Goal: Information Seeking & Learning: Understand process/instructions

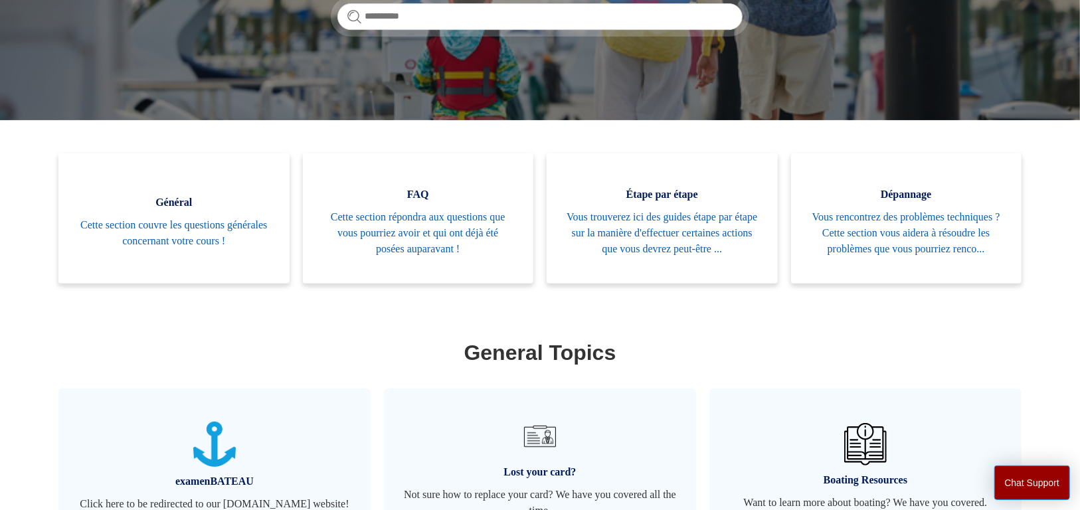
scroll to position [325, 0]
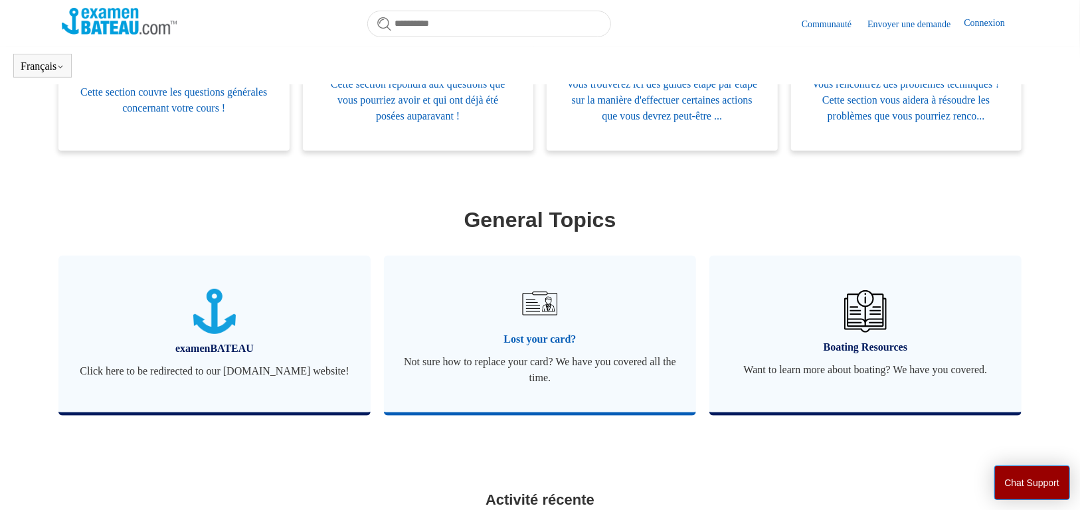
click at [542, 347] on span "Lost your card?" at bounding box center [540, 339] width 272 height 16
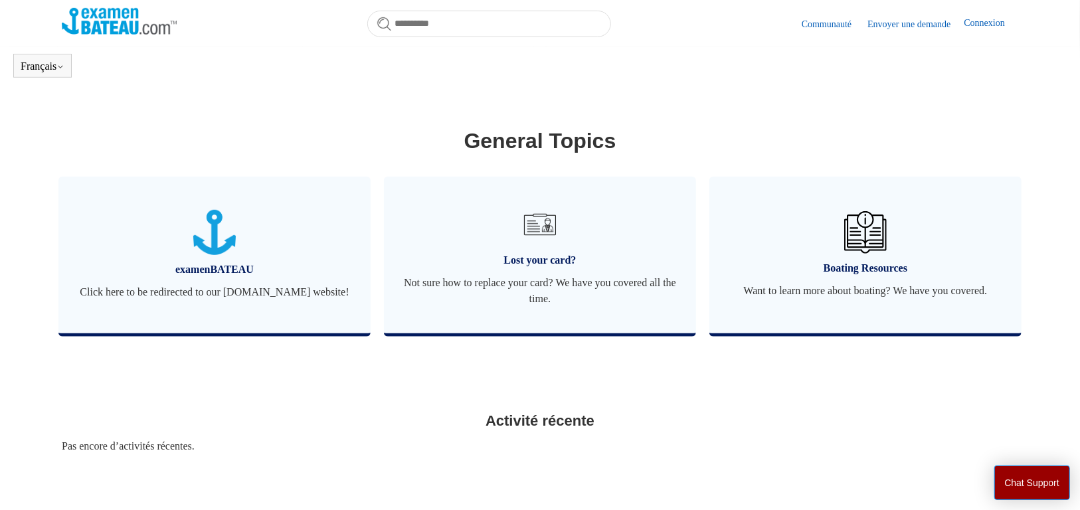
scroll to position [482, 0]
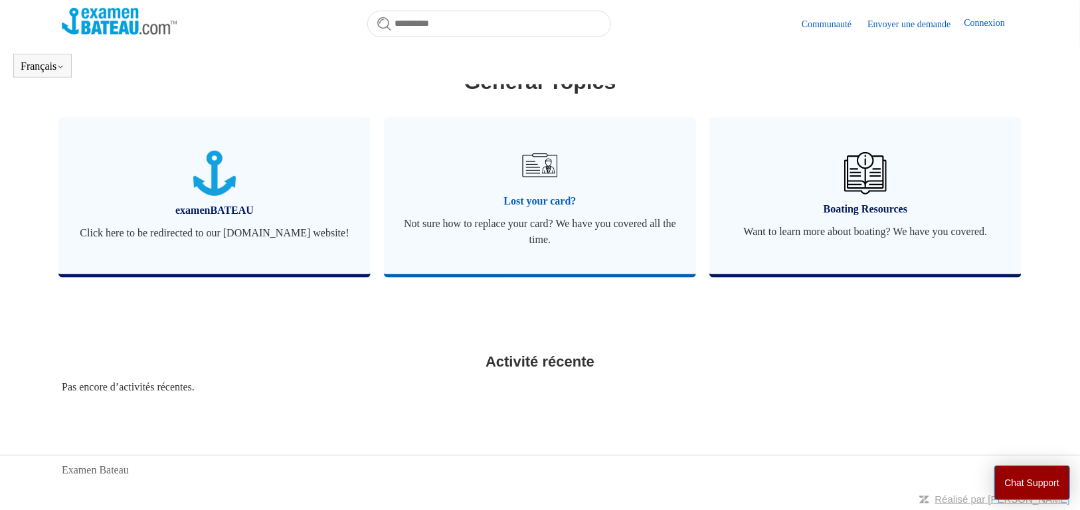
click at [525, 238] on span "Not sure how to replace your card? We have you covered all the time." at bounding box center [540, 232] width 272 height 32
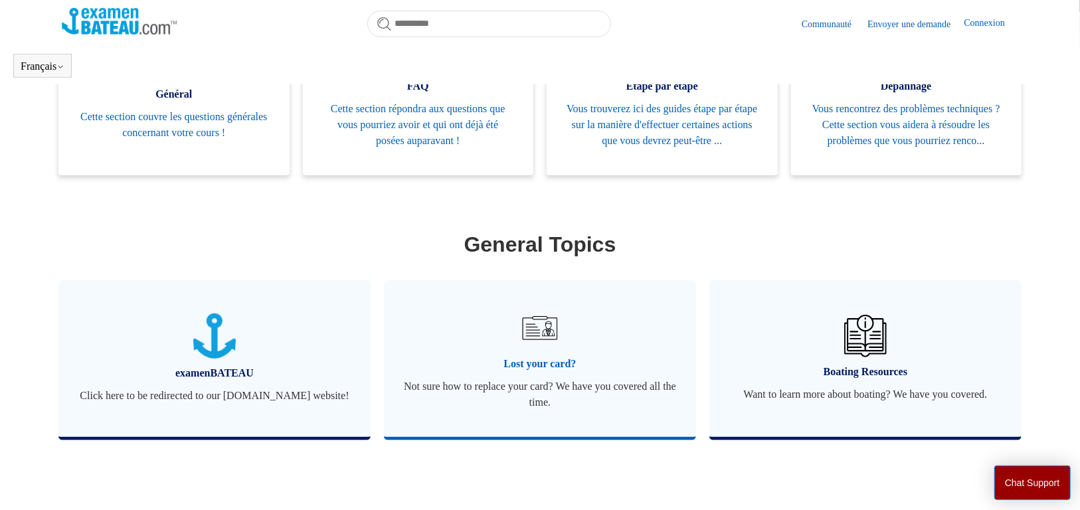
click at [538, 337] on img at bounding box center [540, 328] width 46 height 46
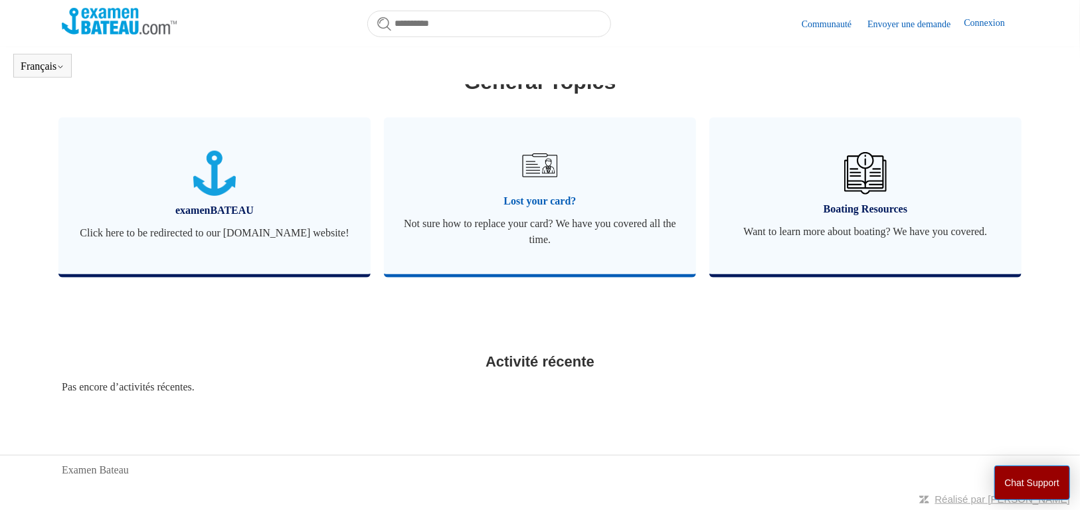
scroll to position [482, 0]
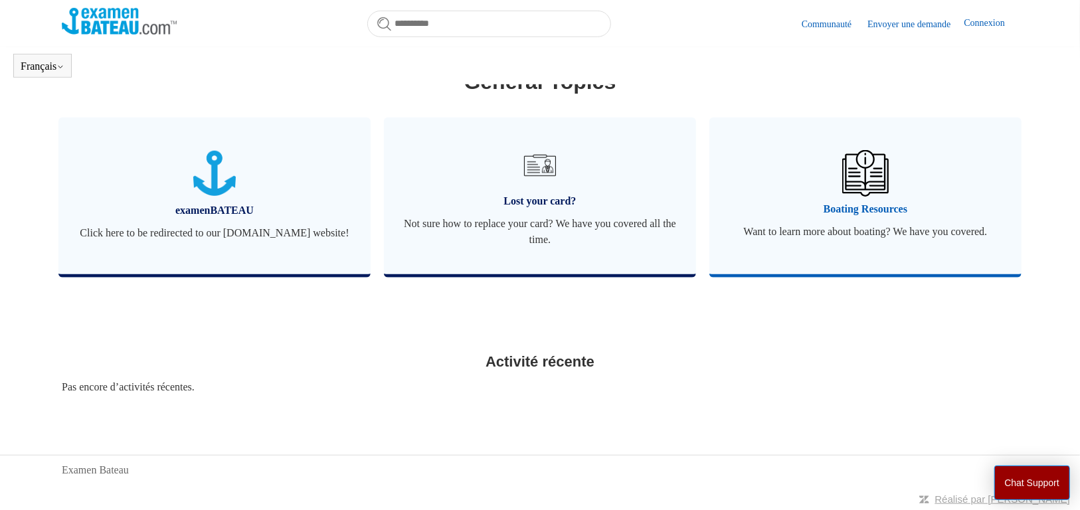
click at [882, 203] on span "Boating Resources" at bounding box center [865, 209] width 272 height 16
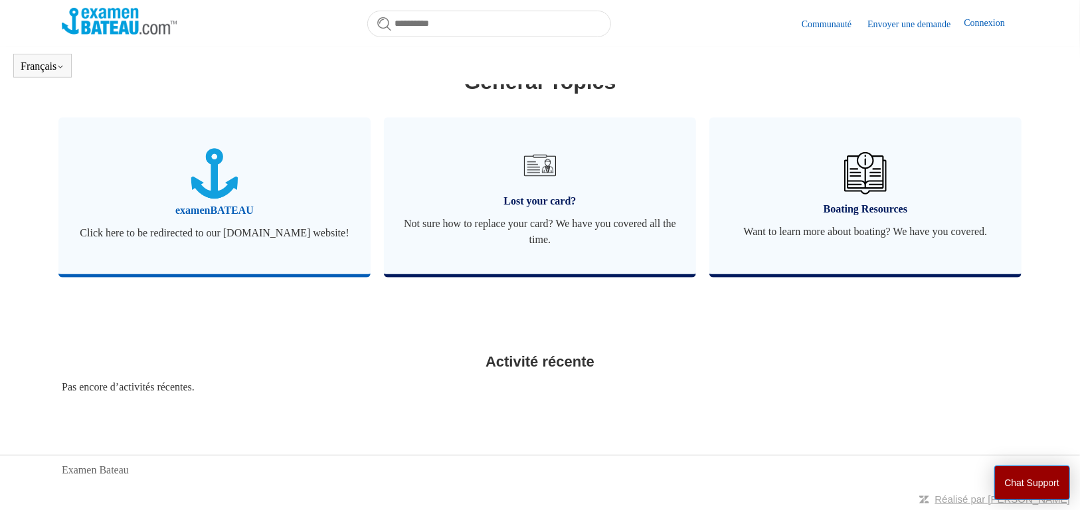
click at [193, 203] on span "examenBATEAU" at bounding box center [214, 211] width 272 height 16
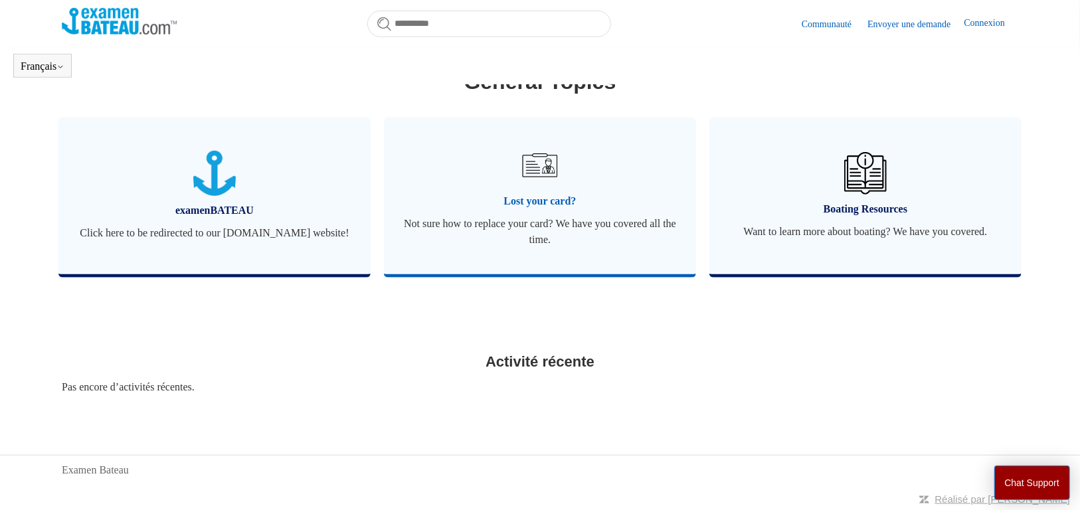
click at [548, 198] on span "Lost your card?" at bounding box center [540, 201] width 272 height 16
